Goal: Register for event/course

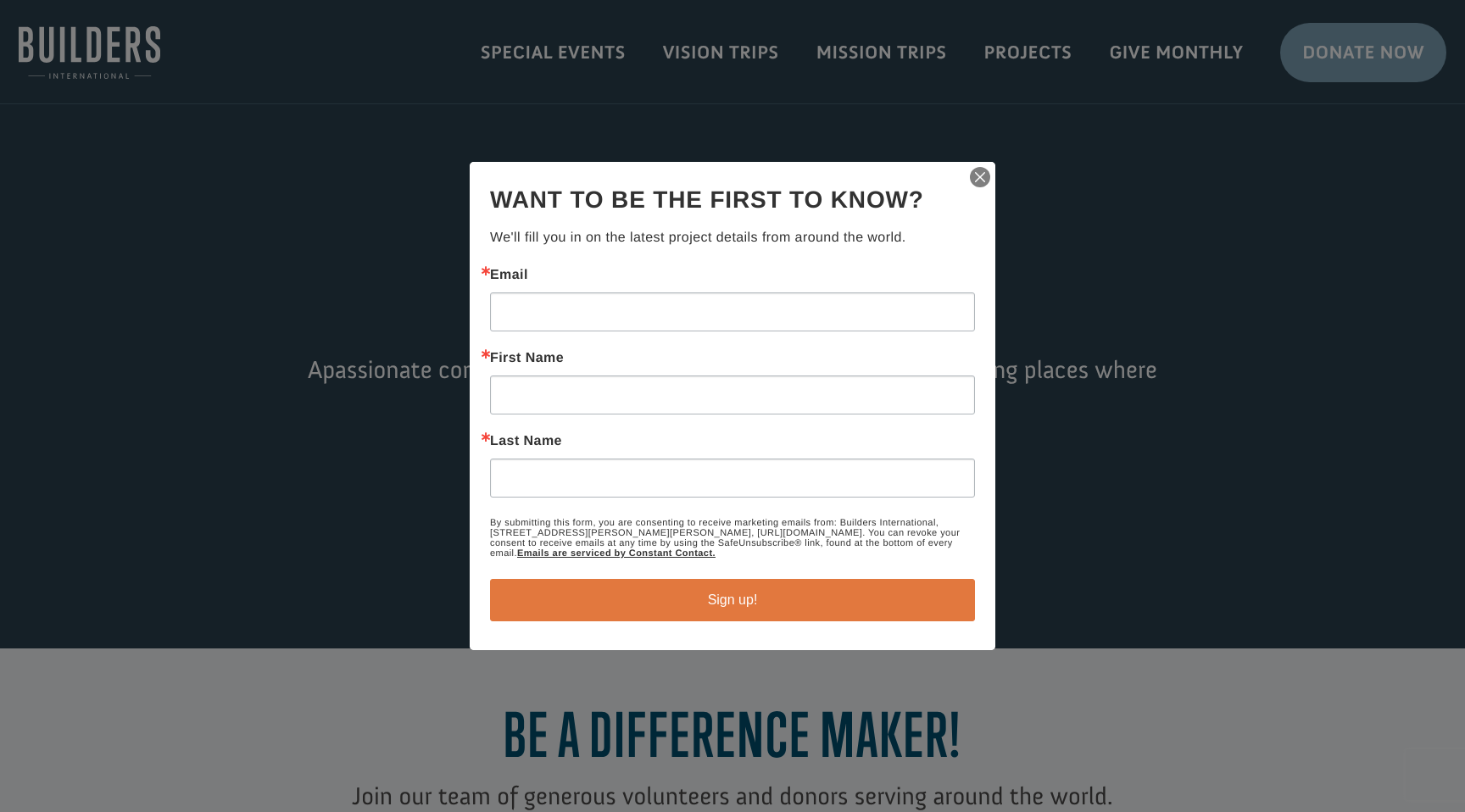
click at [987, 174] on img "button" at bounding box center [980, 177] width 24 height 24
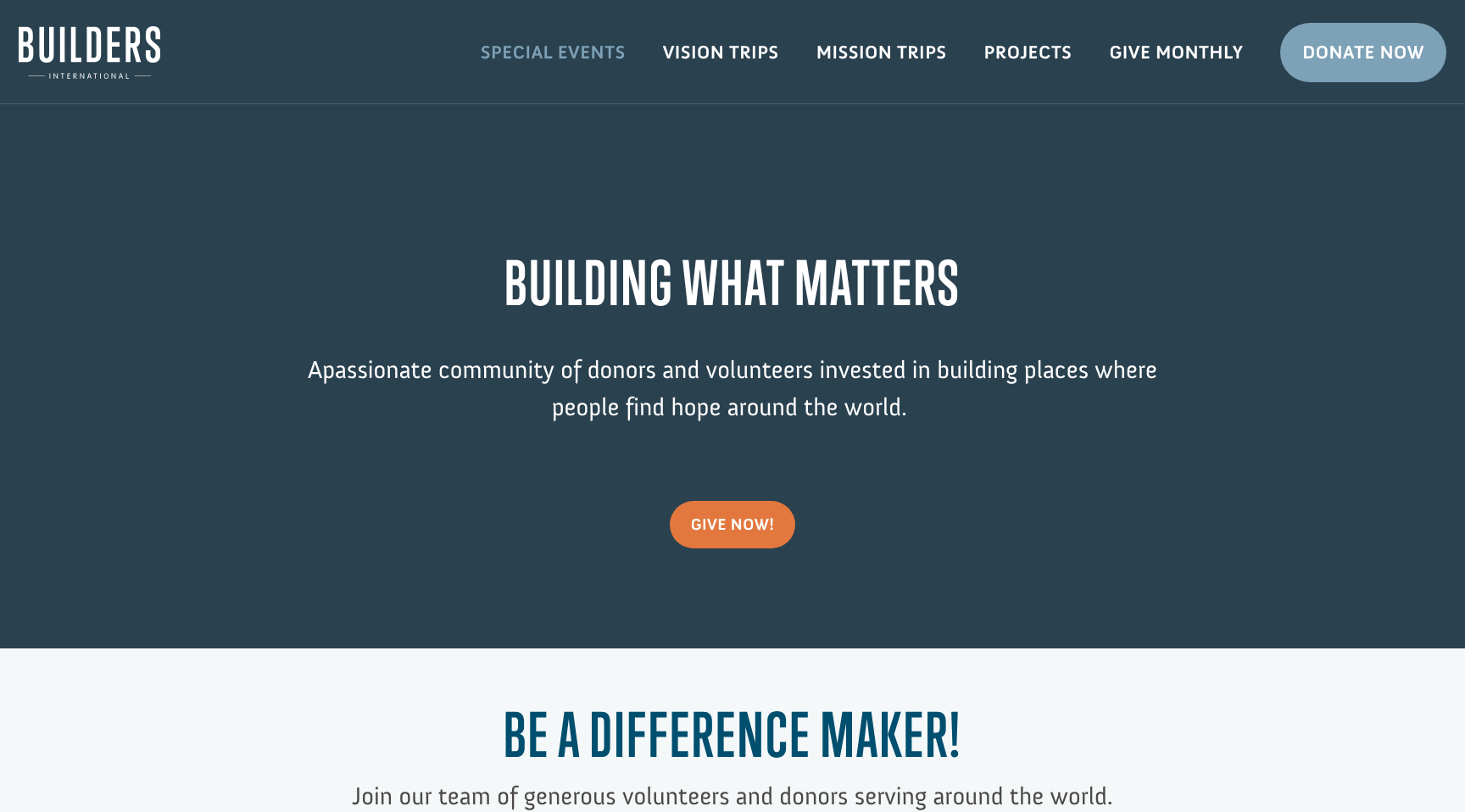
click at [535, 57] on link "Special Events" at bounding box center [554, 52] width 183 height 49
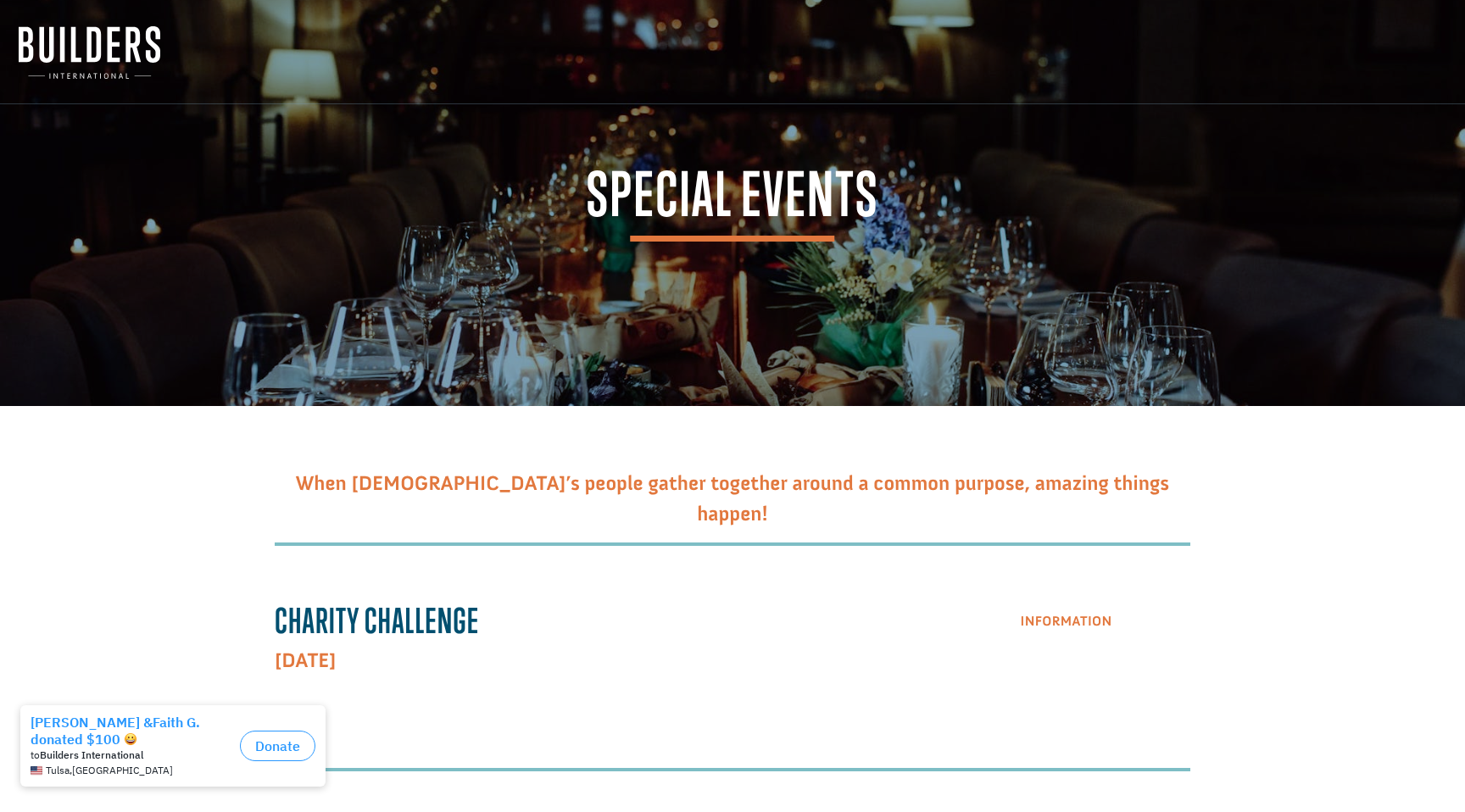
click at [1038, 629] on link "Information" at bounding box center [1066, 622] width 134 height 43
